Goal: Task Accomplishment & Management: Use online tool/utility

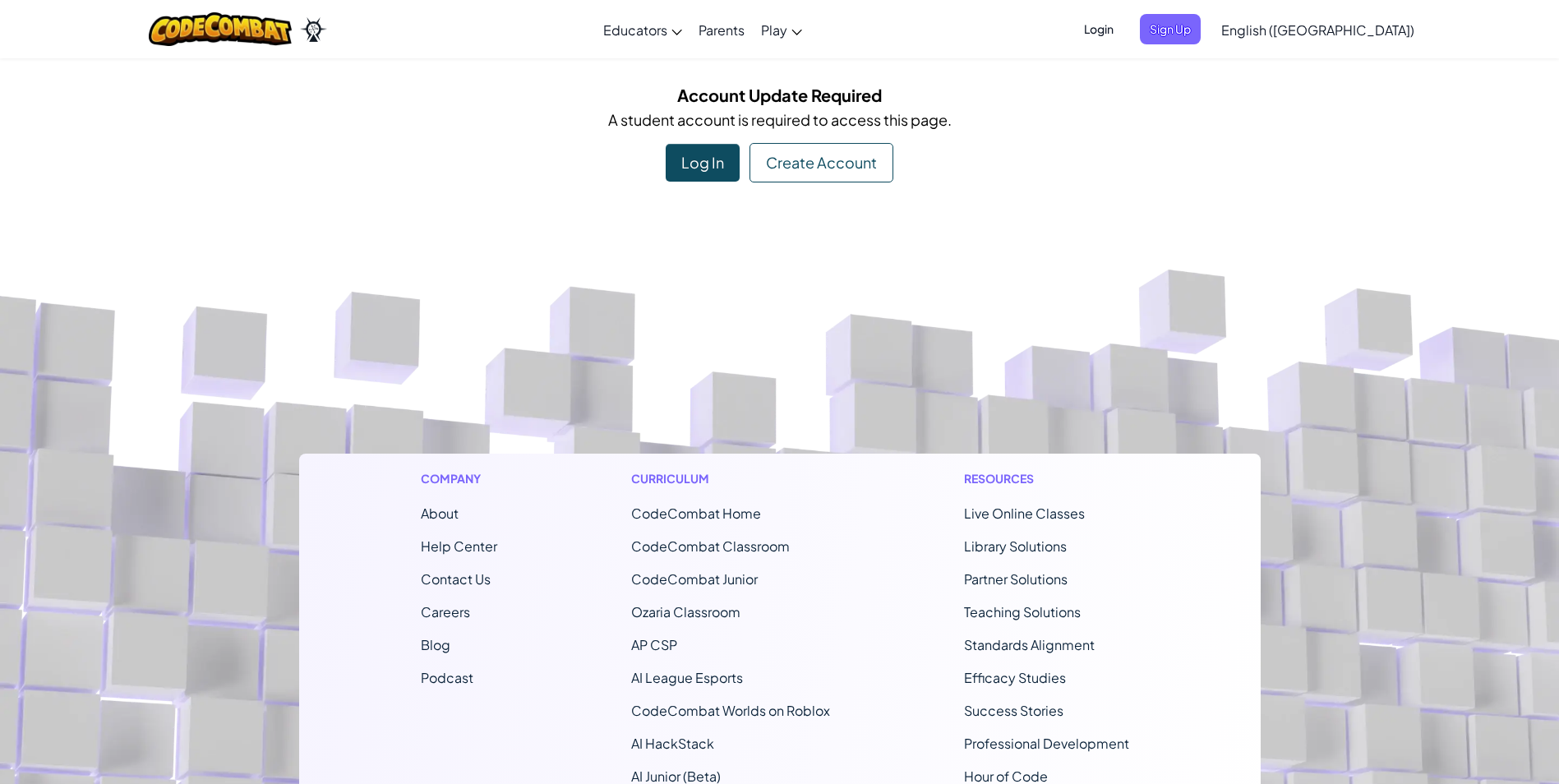
click at [725, 168] on div "Log In" at bounding box center [703, 162] width 74 height 38
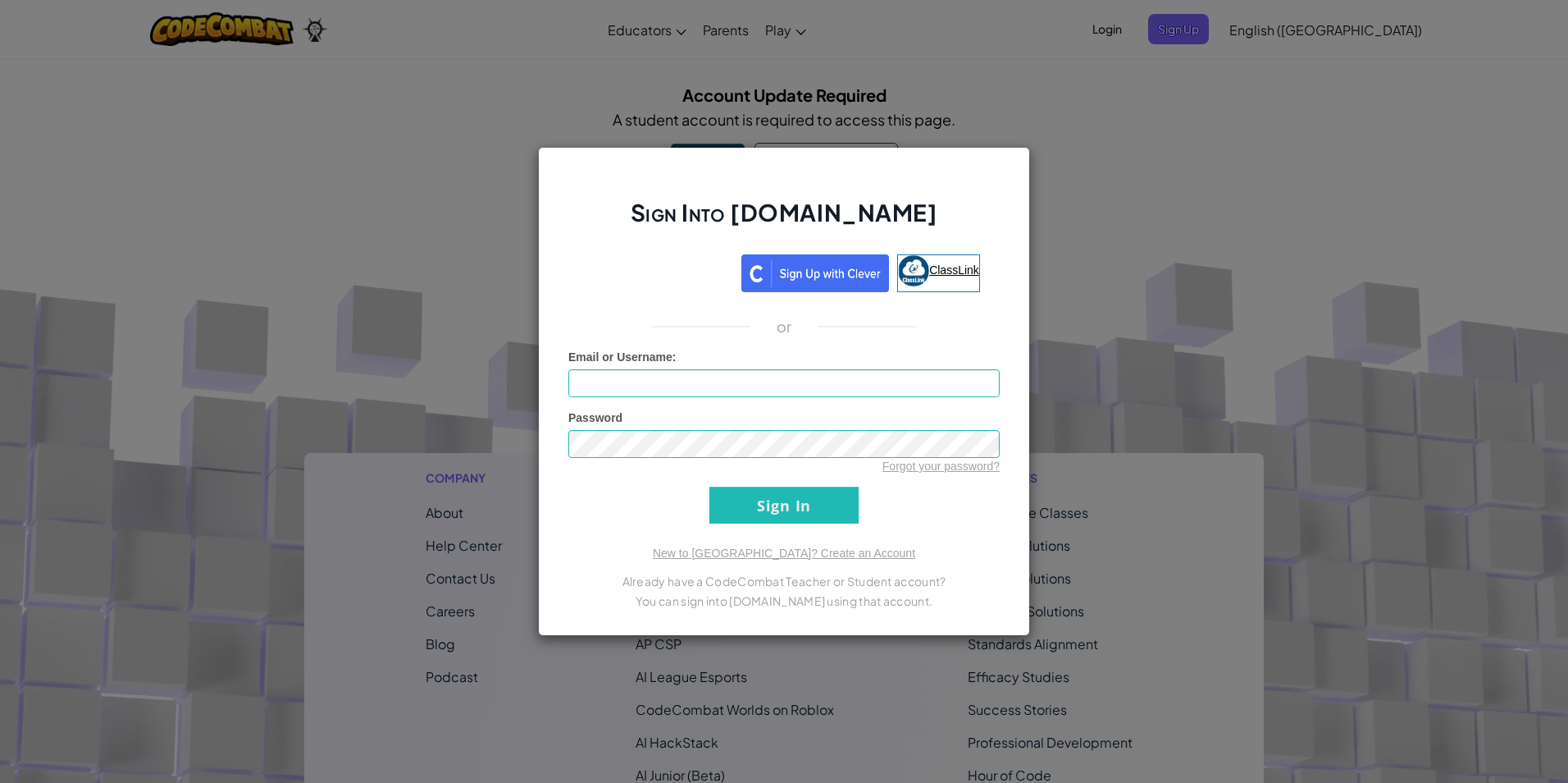
click at [938, 269] on span "ClassLink" at bounding box center [954, 270] width 50 height 13
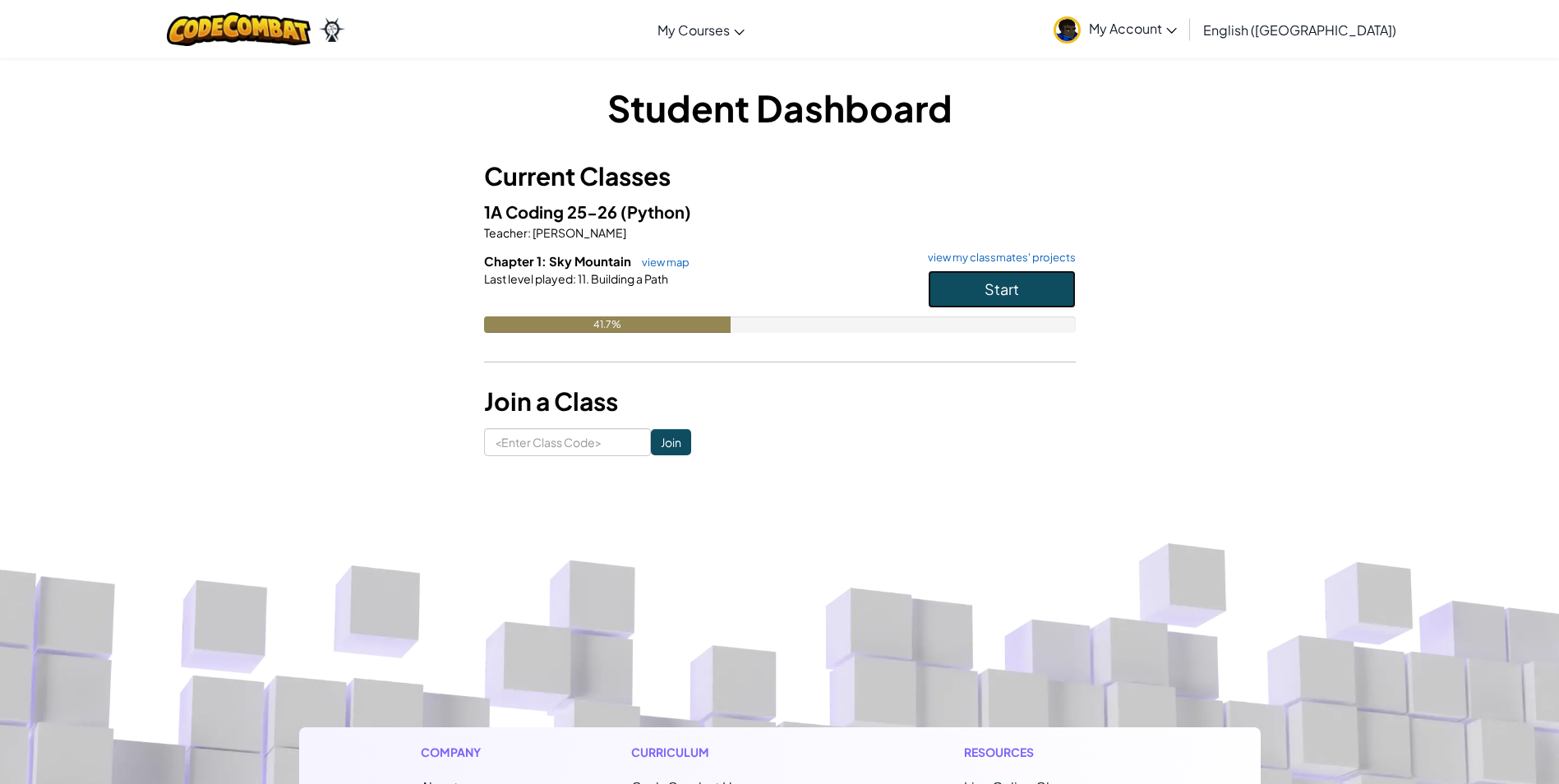
drag, startPoint x: 982, startPoint y: 293, endPoint x: 969, endPoint y: 283, distance: 16.4
click at [980, 298] on button "Start" at bounding box center [1001, 289] width 148 height 38
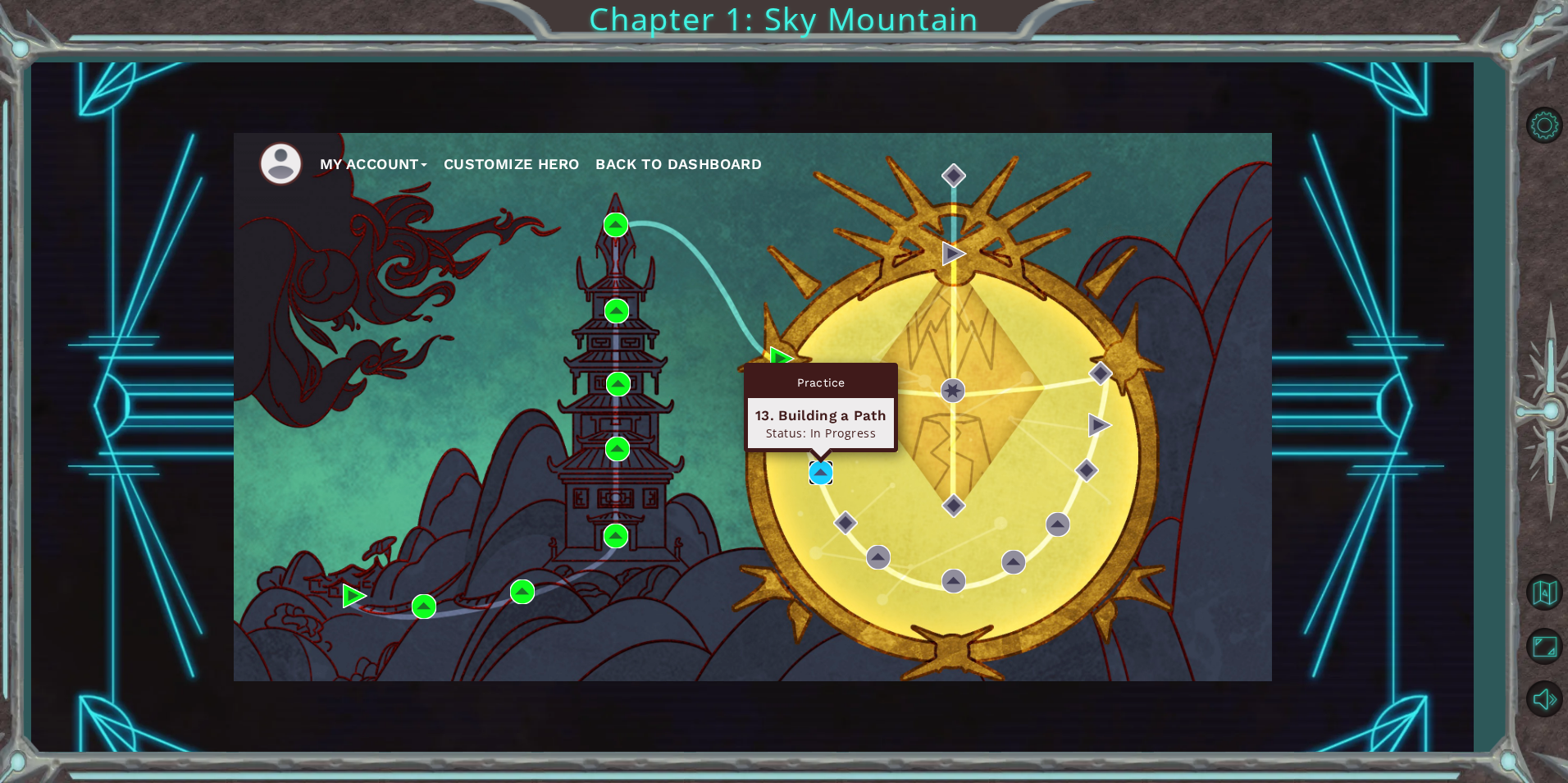
click at [823, 469] on img at bounding box center [821, 473] width 25 height 25
